Goal: Navigation & Orientation: Find specific page/section

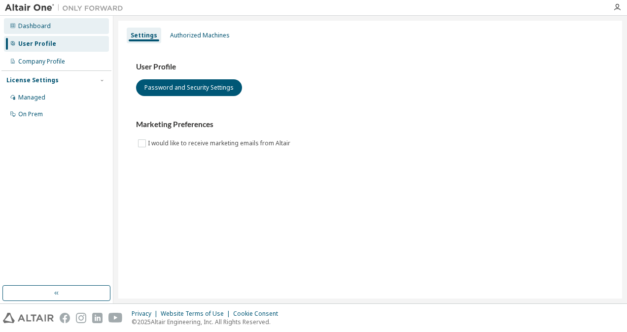
click at [47, 32] on div "Dashboard" at bounding box center [56, 26] width 105 height 16
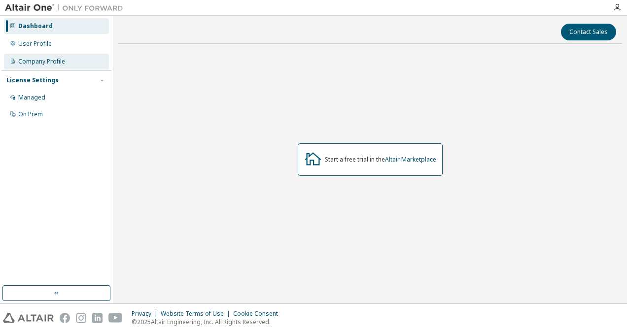
click at [54, 64] on div "Company Profile" at bounding box center [41, 62] width 47 height 8
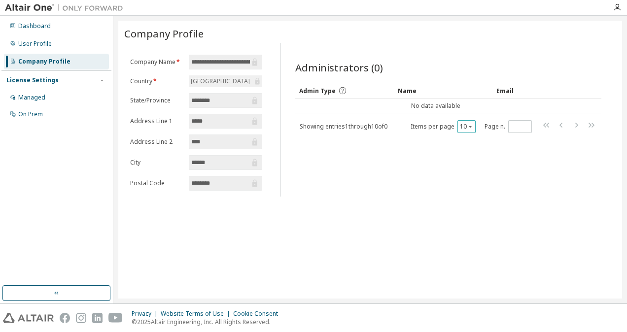
click at [470, 129] on button "10" at bounding box center [466, 127] width 13 height 8
click at [524, 129] on input "*" at bounding box center [520, 127] width 19 height 8
type input "*"
click at [526, 124] on input "*" at bounding box center [520, 127] width 19 height 8
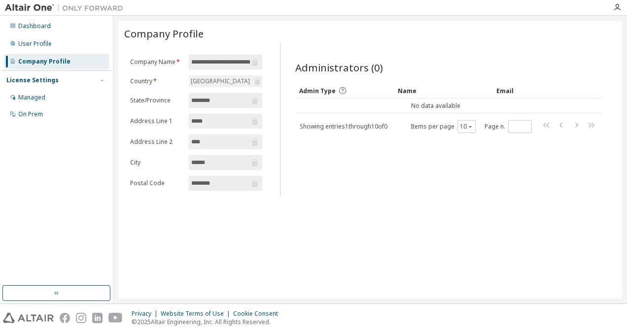
click at [529, 176] on div "Administrators (0) Clear Load Save Save As Field Operator Value Select filter S…" at bounding box center [448, 123] width 330 height 148
click at [361, 126] on span "Showing entries 1 through 10 of 0" at bounding box center [344, 126] width 88 height 8
click at [35, 25] on div "Dashboard" at bounding box center [34, 26] width 33 height 8
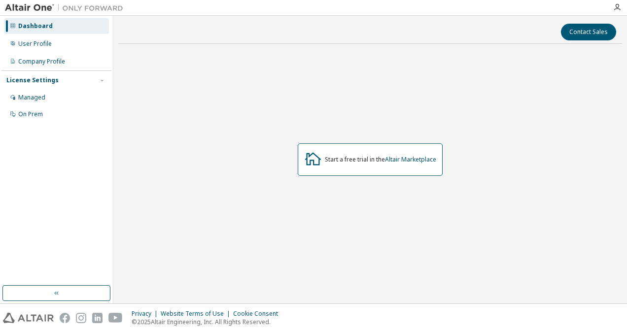
click at [30, 7] on img at bounding box center [66, 8] width 123 height 10
click at [103, 4] on img at bounding box center [66, 8] width 123 height 10
